Goal: Task Accomplishment & Management: Complete application form

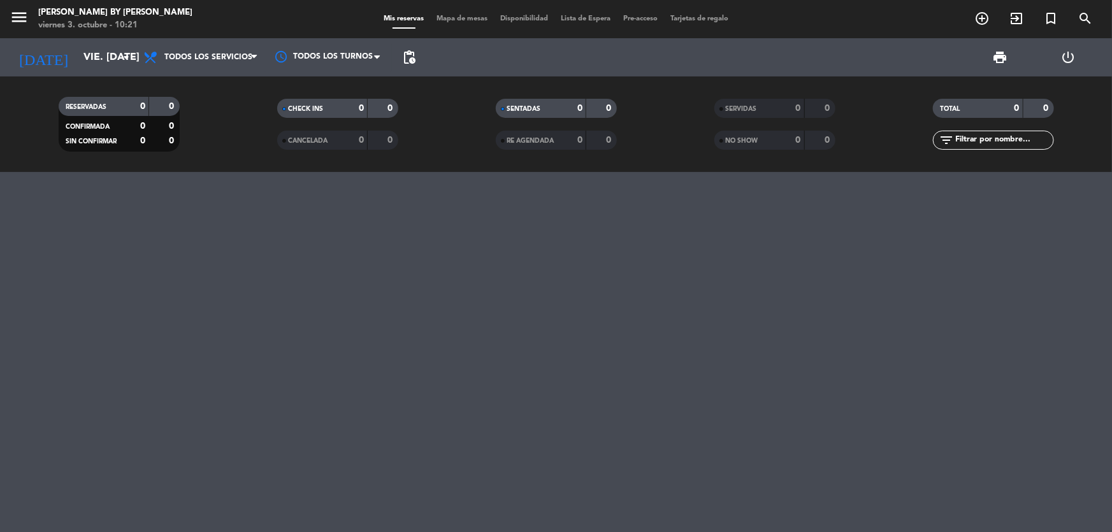
click at [108, 51] on input "vie. [DATE]" at bounding box center [144, 57] width 134 height 25
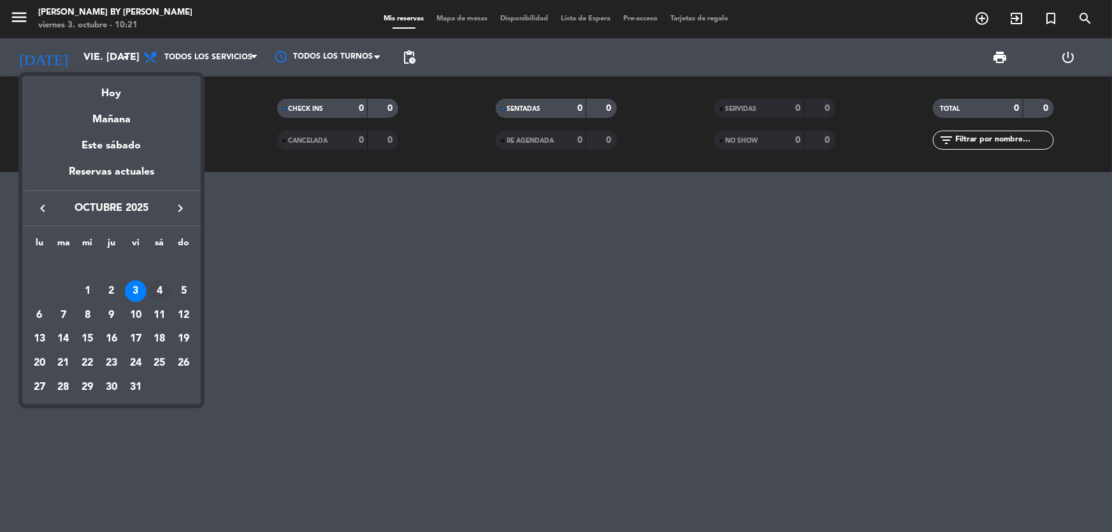
click at [156, 295] on div "4" at bounding box center [159, 291] width 22 height 22
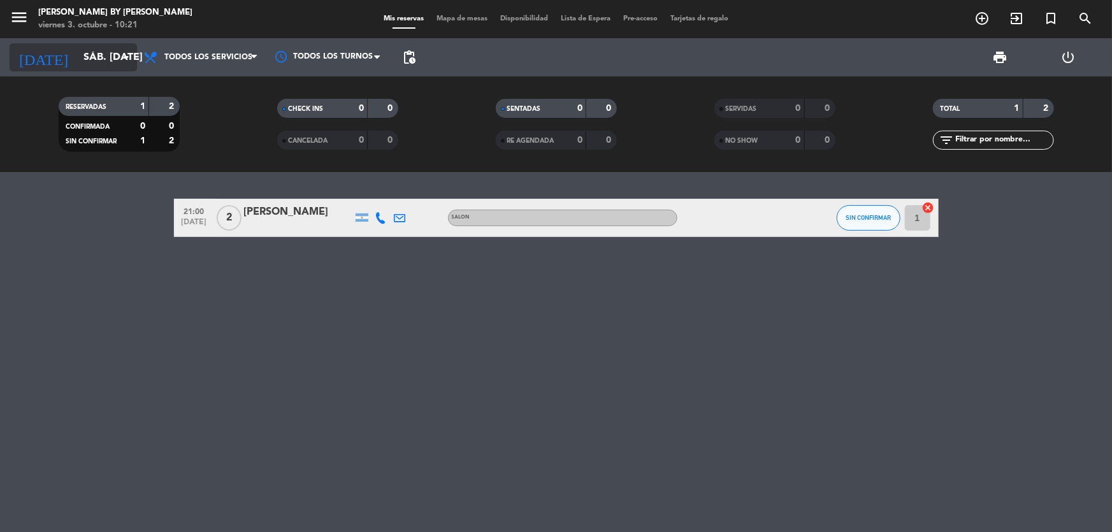
click at [78, 48] on input "sáb. [DATE]" at bounding box center [144, 57] width 134 height 25
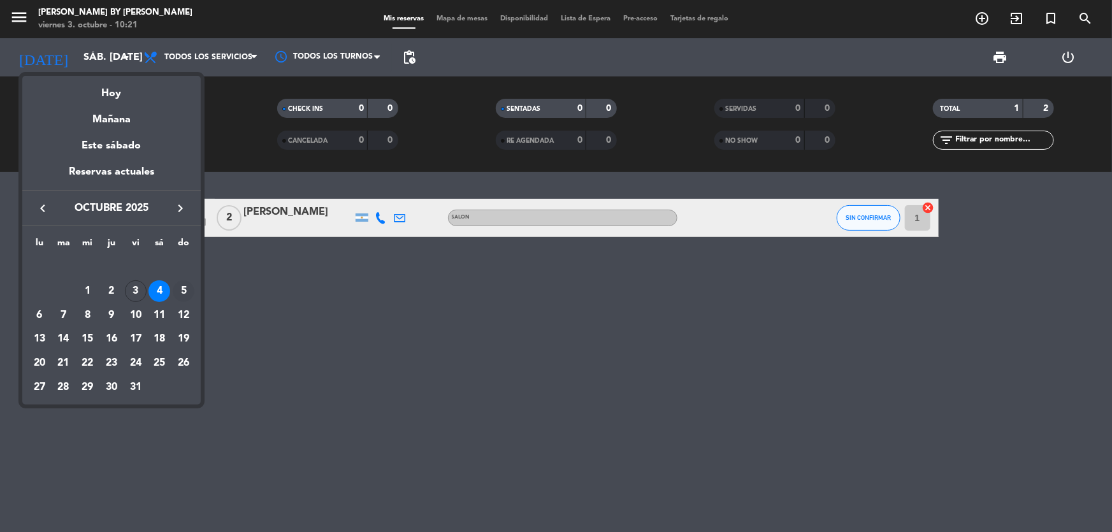
click at [181, 291] on div "5" at bounding box center [184, 291] width 22 height 22
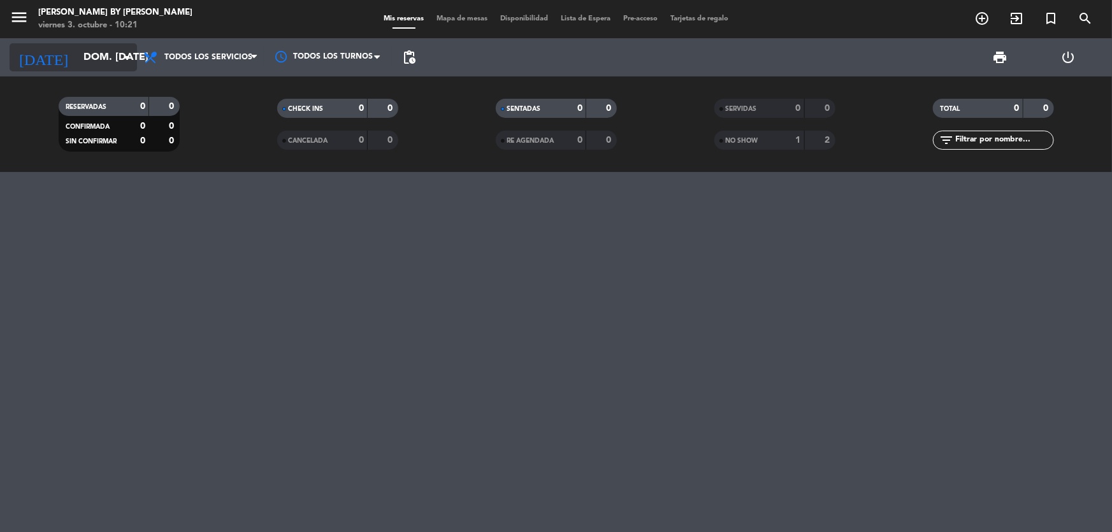
click at [128, 57] on icon "arrow_drop_down" at bounding box center [125, 57] width 15 height 15
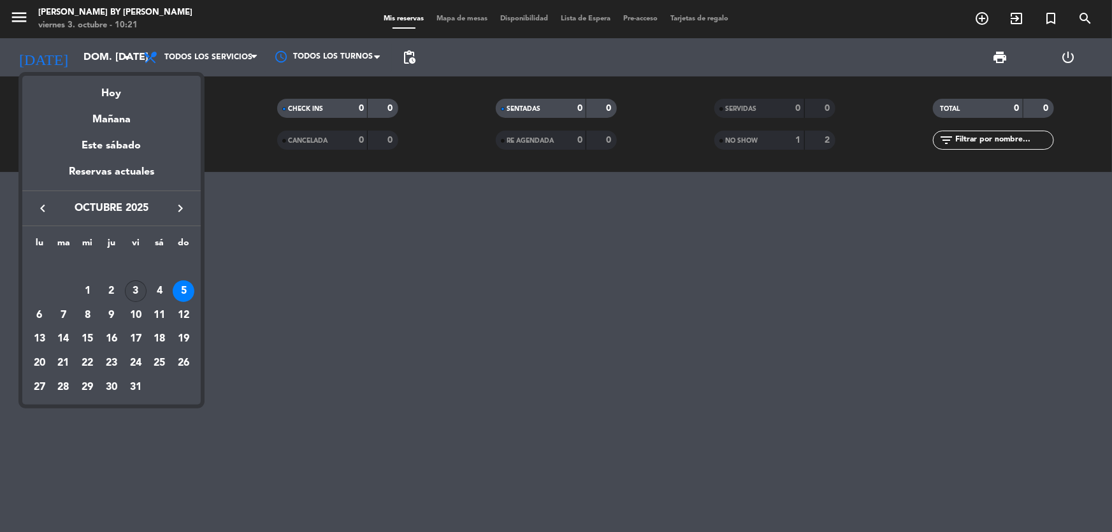
click at [140, 285] on div "3" at bounding box center [136, 291] width 22 height 22
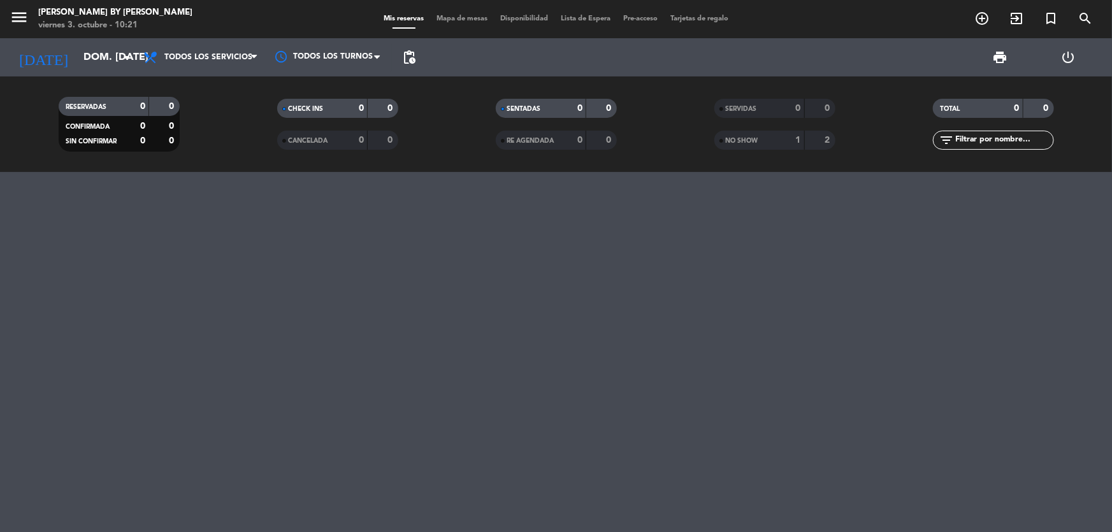
type input "vie. [DATE]"
click at [134, 43] on date-picker "[DATE] vie. [DATE] arrow_drop_down" at bounding box center [73, 57] width 127 height 28
click at [975, 19] on icon "add_circle_outline" at bounding box center [981, 18] width 15 height 15
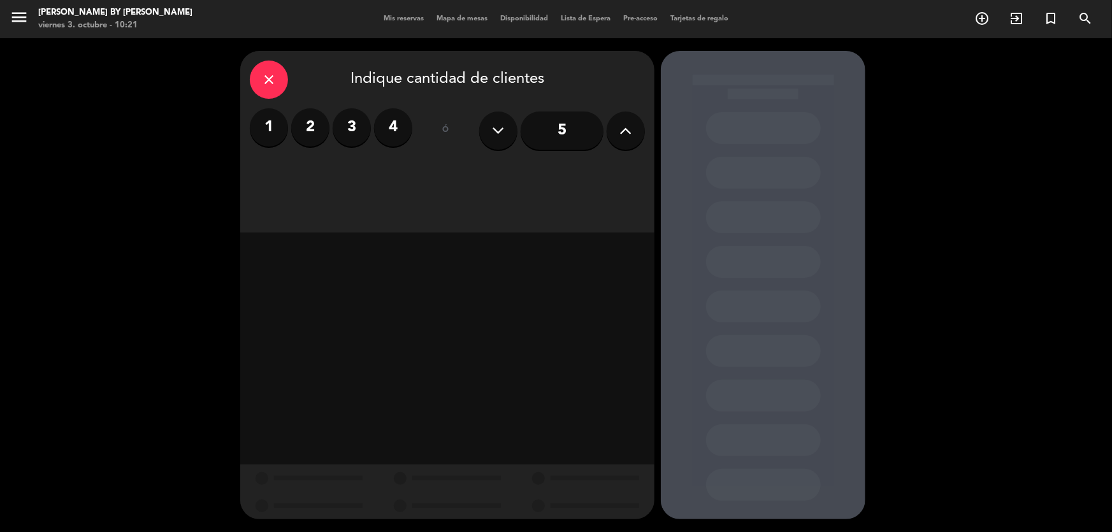
click at [296, 131] on label "2" at bounding box center [310, 127] width 38 height 38
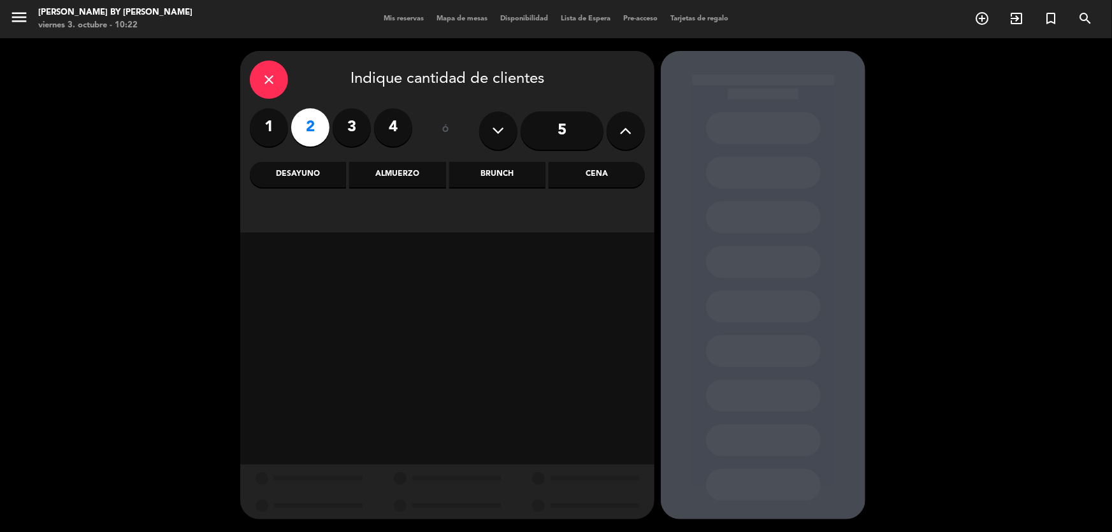
click at [589, 185] on div "Cena" at bounding box center [597, 174] width 96 height 25
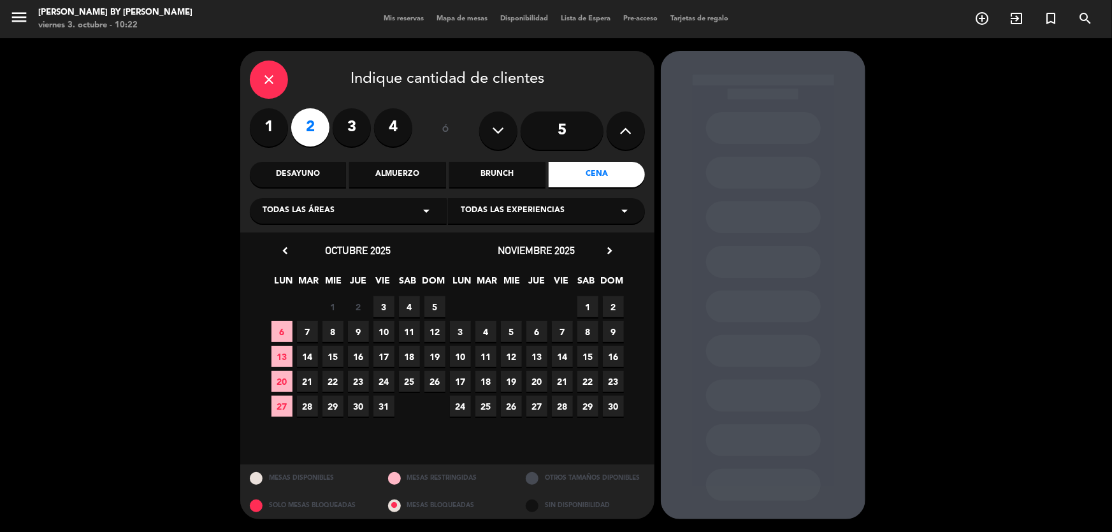
click at [408, 301] on span "4" at bounding box center [409, 306] width 21 height 21
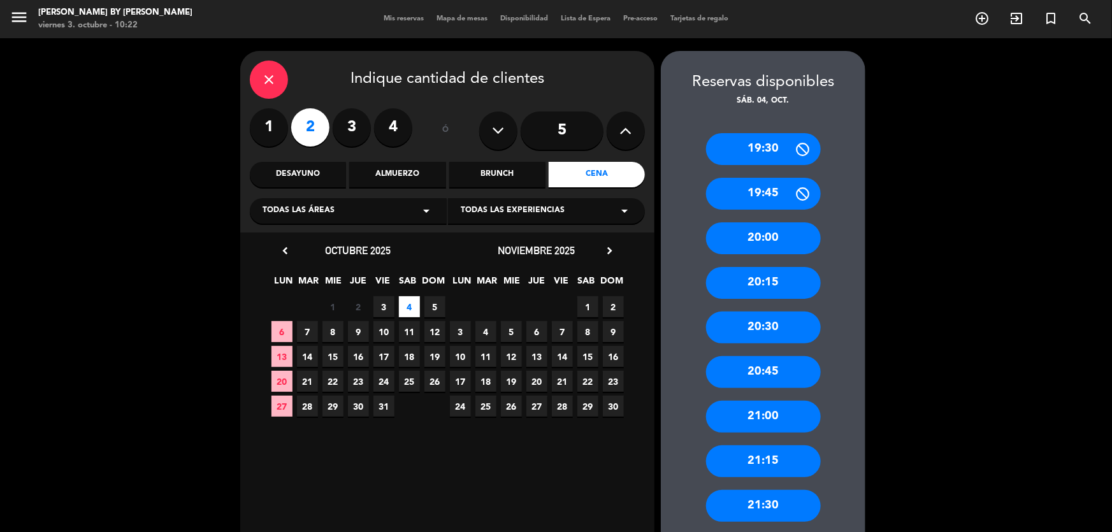
click at [796, 224] on div "20:00" at bounding box center [763, 238] width 115 height 32
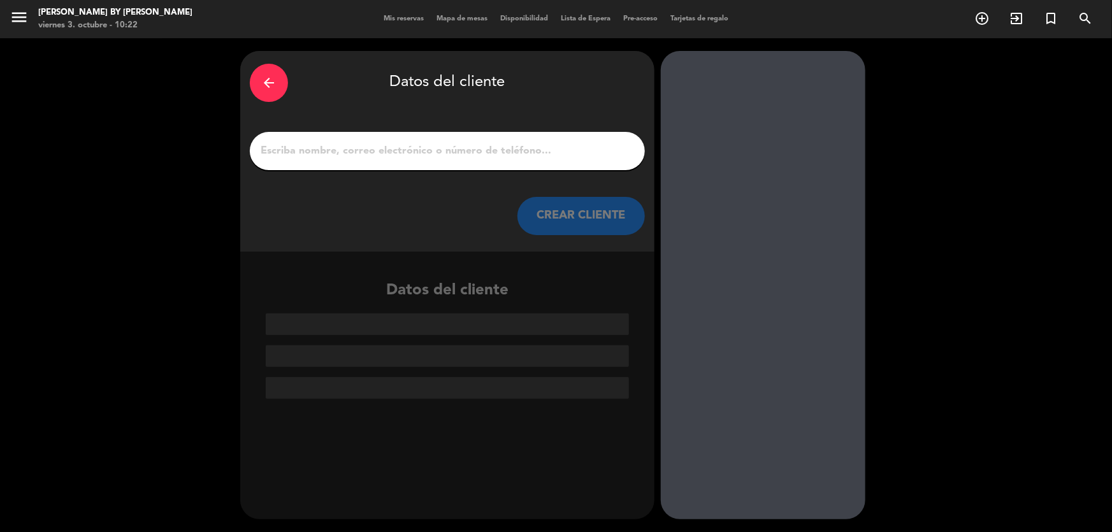
click at [549, 145] on input "1" at bounding box center [447, 151] width 376 height 18
paste input "[PERSON_NAME]"
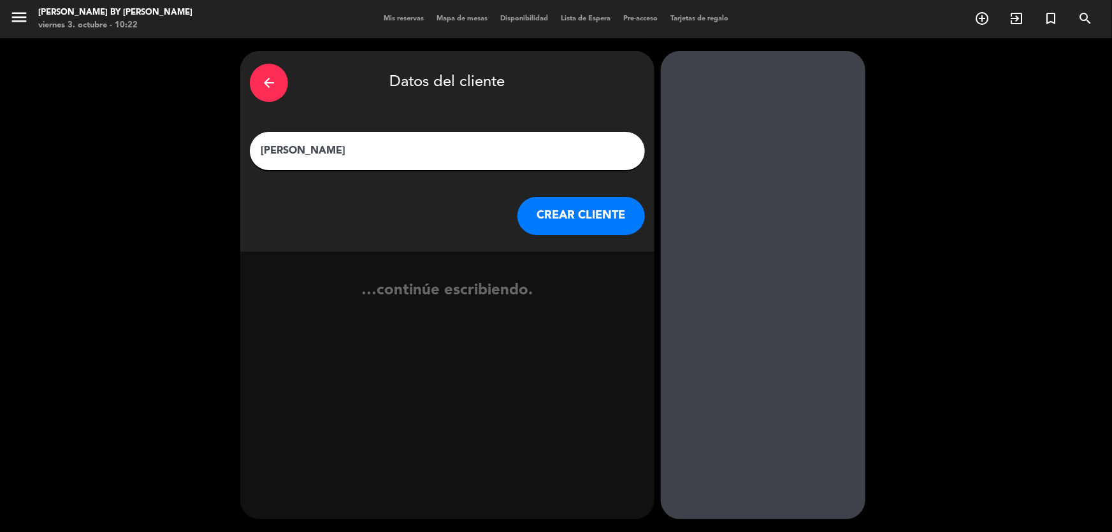
type input "[PERSON_NAME]"
click at [550, 220] on button "CREAR CLIENTE" at bounding box center [580, 216] width 127 height 38
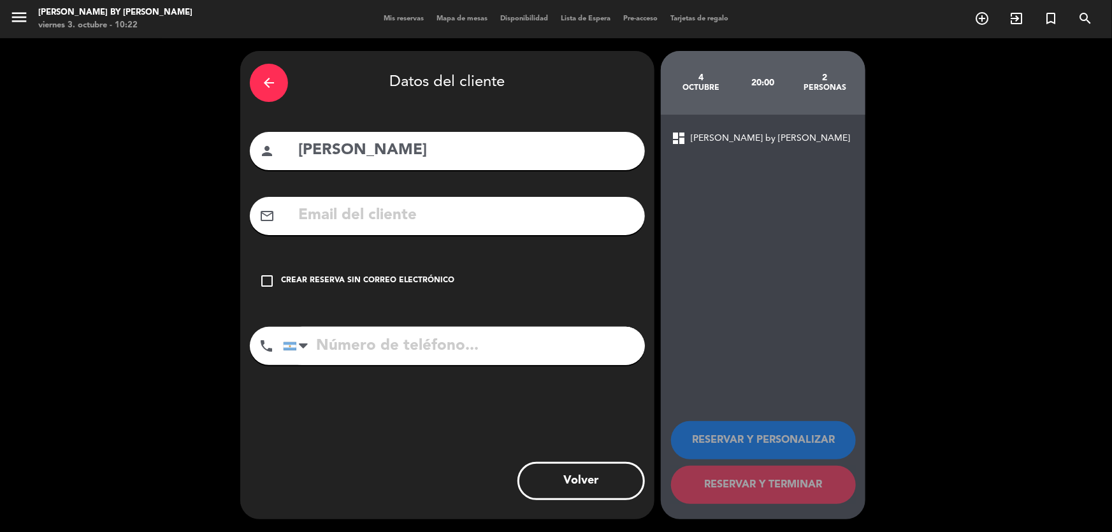
click at [597, 224] on input "text" at bounding box center [466, 216] width 338 height 26
paste input "[EMAIL_ADDRESS][DOMAIN_NAME]"
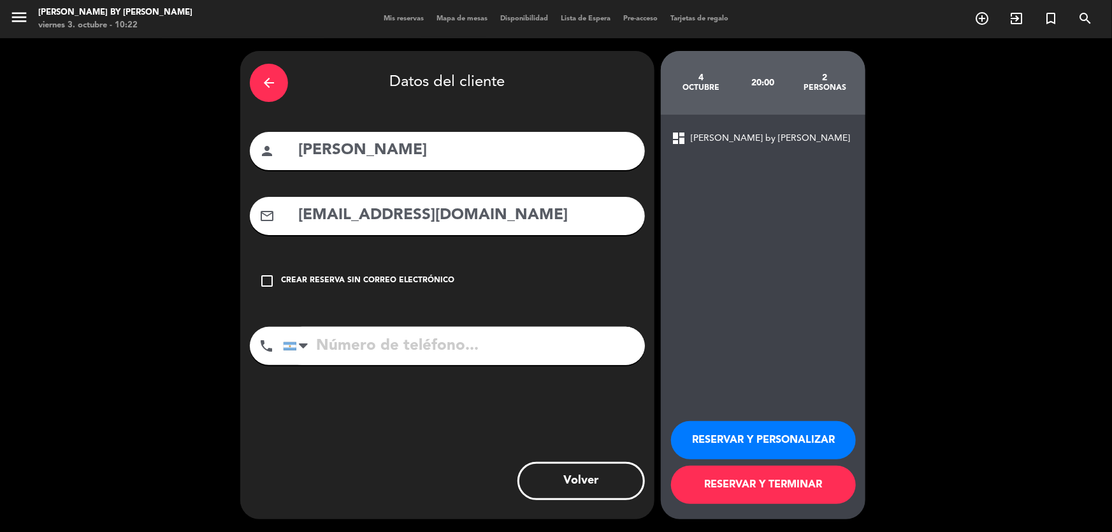
type input "[EMAIL_ADDRESS][DOMAIN_NAME]"
click at [360, 338] on input "tel" at bounding box center [464, 346] width 362 height 38
paste input "[EMAIL_ADDRESS][DOMAIN_NAME]"
type input "[EMAIL_ADDRESS][DOMAIN_NAME]"
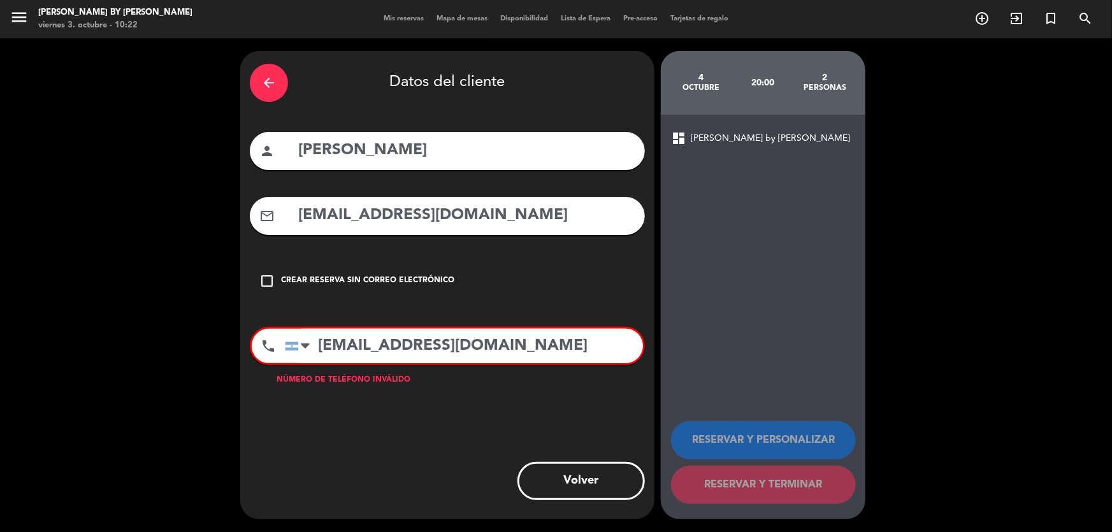
drag, startPoint x: 585, startPoint y: 344, endPoint x: 197, endPoint y: 338, distance: 387.4
click at [201, 341] on div "arrow_back Datos del cliente person [PERSON_NAME] mail_outline [EMAIL_ADDRESS][…" at bounding box center [556, 285] width 1112 height 494
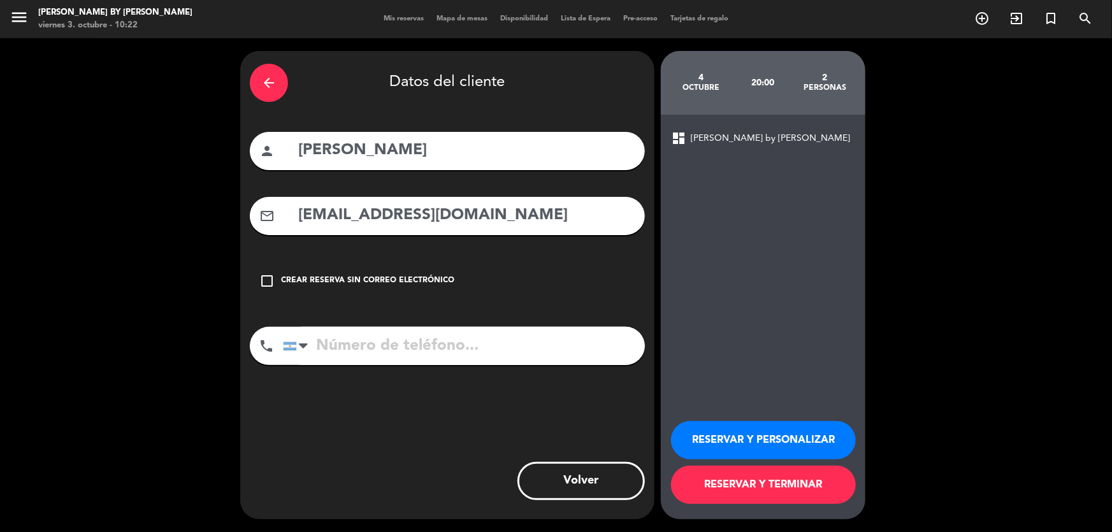
click at [360, 362] on input "tel" at bounding box center [464, 346] width 362 height 38
paste input "1144199782"
type input "1144199782"
click at [798, 489] on button "RESERVAR Y TERMINAR" at bounding box center [763, 485] width 185 height 38
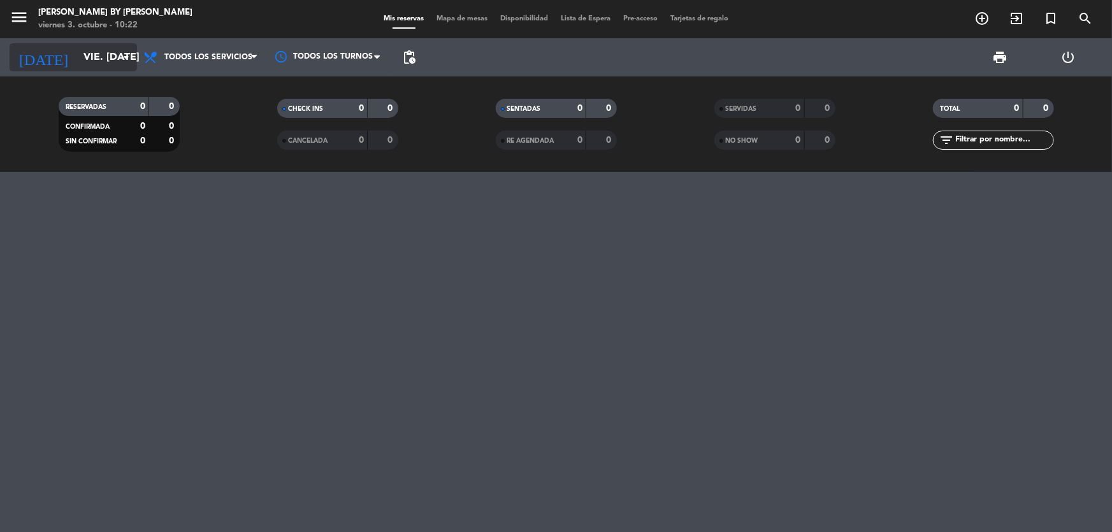
click at [77, 52] on input "vie. [DATE]" at bounding box center [144, 57] width 134 height 25
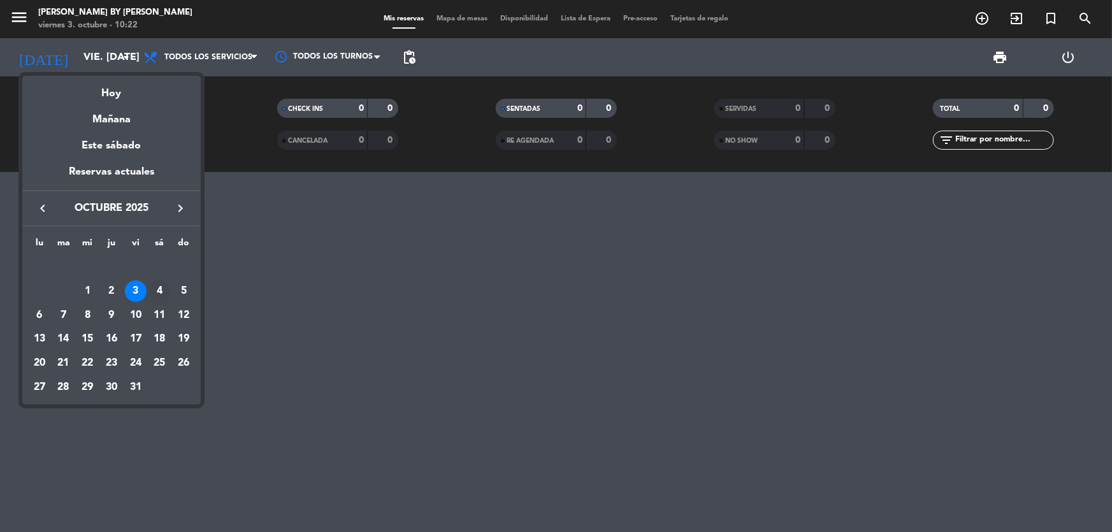
click at [161, 291] on div "4" at bounding box center [159, 291] width 22 height 22
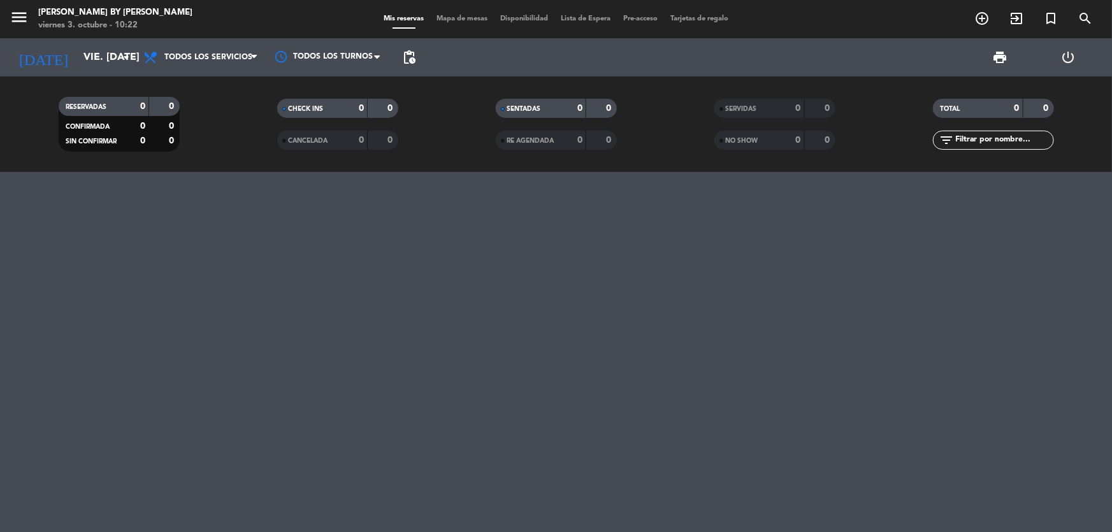
type input "sáb. [DATE]"
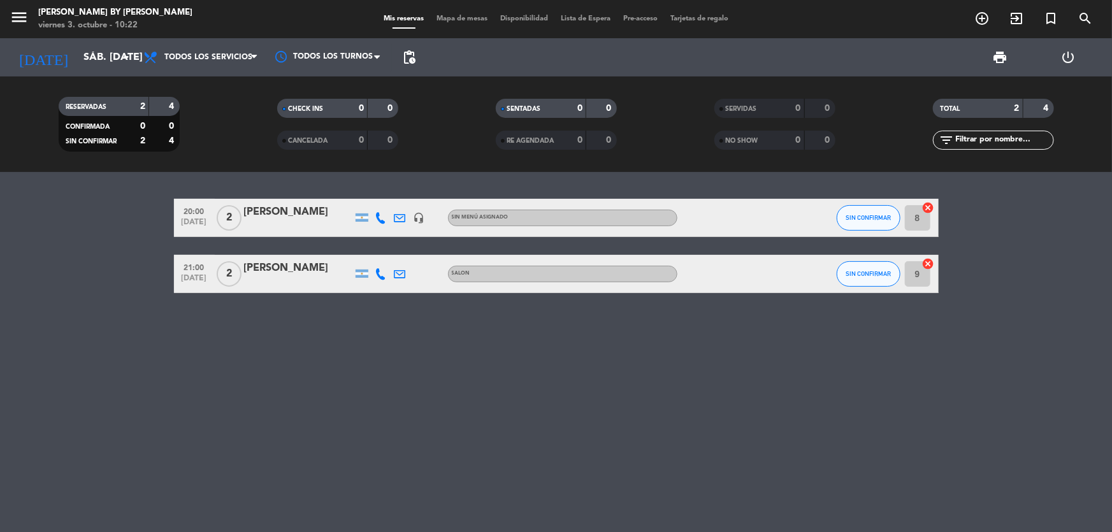
click at [908, 217] on input "8" at bounding box center [917, 217] width 25 height 25
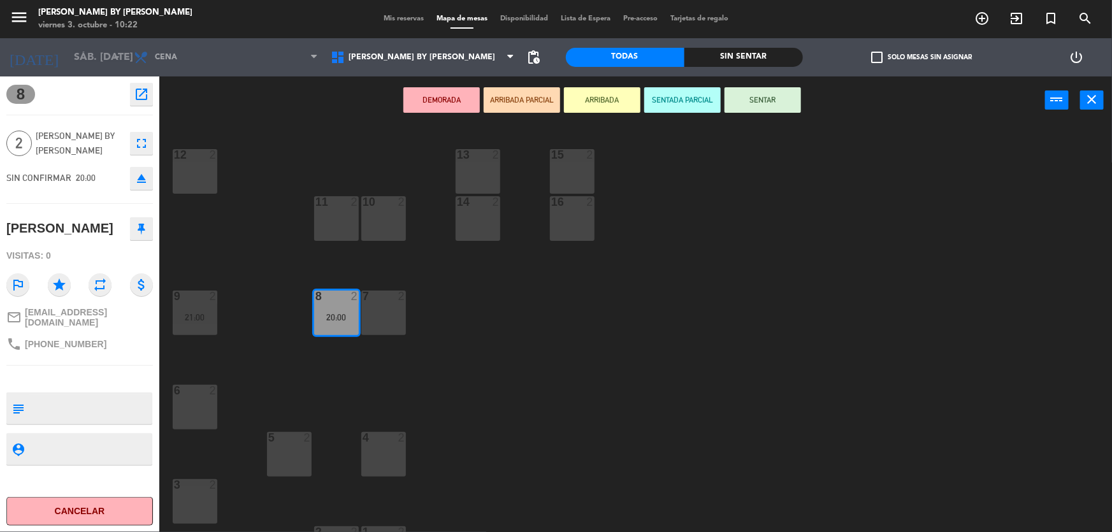
click at [123, 395] on textarea at bounding box center [90, 408] width 122 height 27
type textarea "Sabores Del Mundo"
click at [1092, 94] on icon "close" at bounding box center [1091, 99] width 15 height 15
